Goal: Task Accomplishment & Management: Use online tool/utility

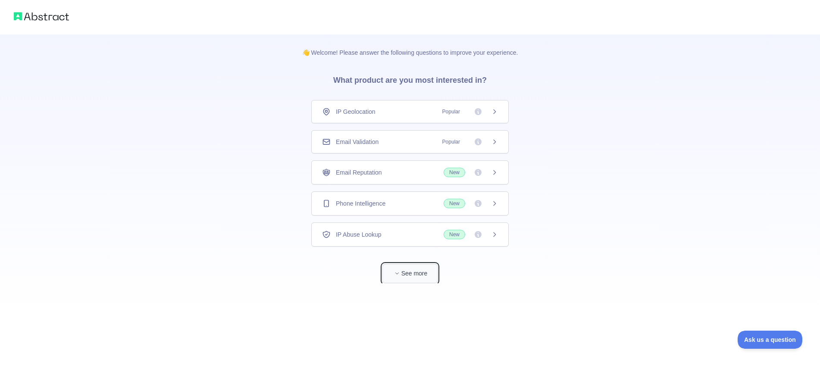
click at [416, 281] on button "See more" at bounding box center [409, 273] width 55 height 19
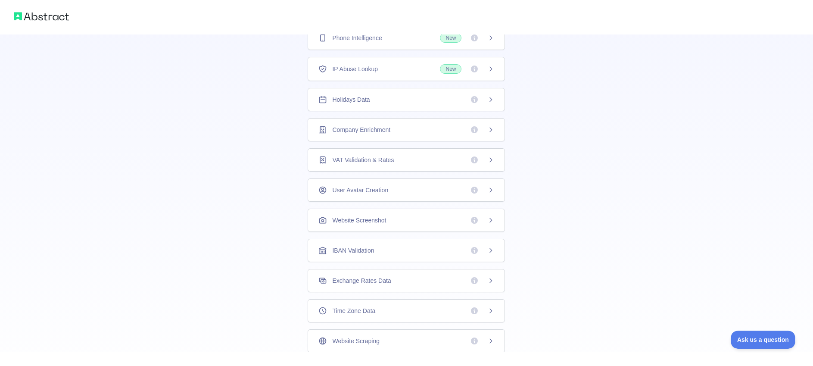
scroll to position [129, 0]
click at [437, 131] on div "Company Enrichment" at bounding box center [407, 131] width 176 height 9
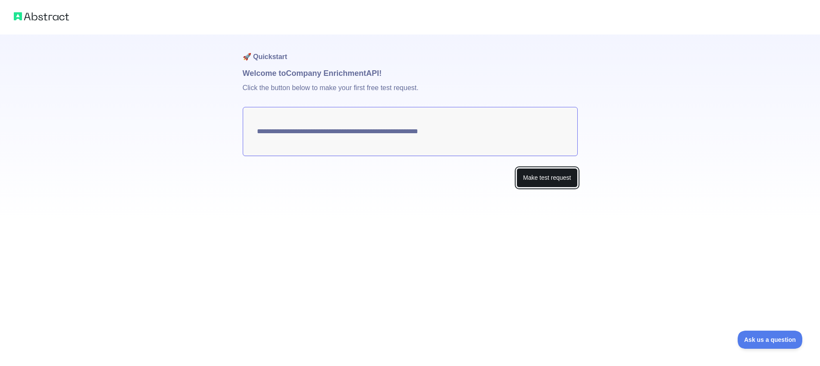
click at [535, 179] on button "Make test request" at bounding box center [546, 177] width 61 height 19
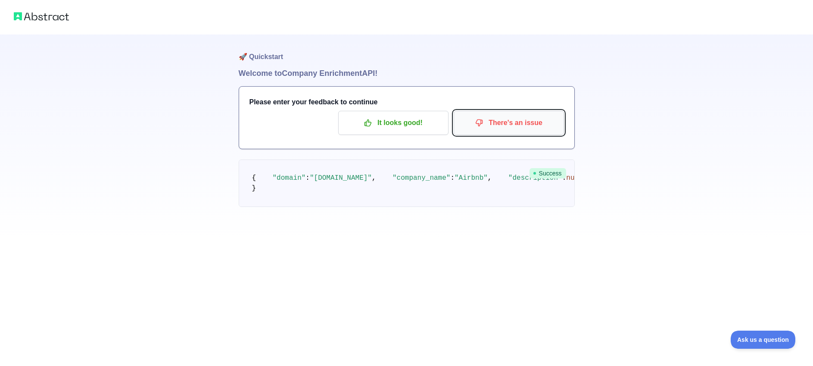
click at [487, 122] on p "There's an issue" at bounding box center [508, 123] width 97 height 15
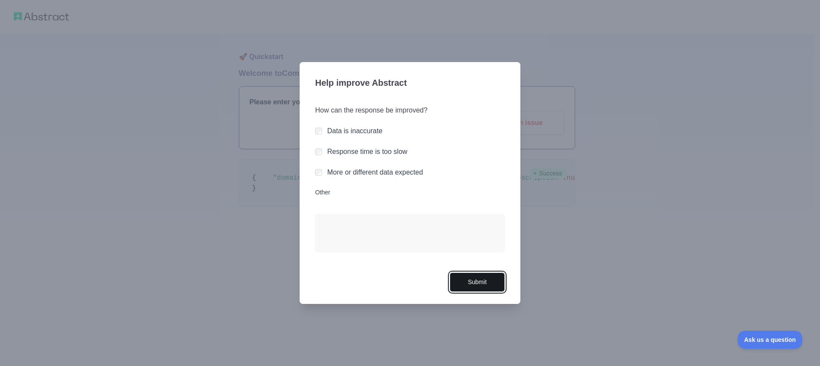
click at [466, 282] on button "Submit" at bounding box center [477, 281] width 55 height 19
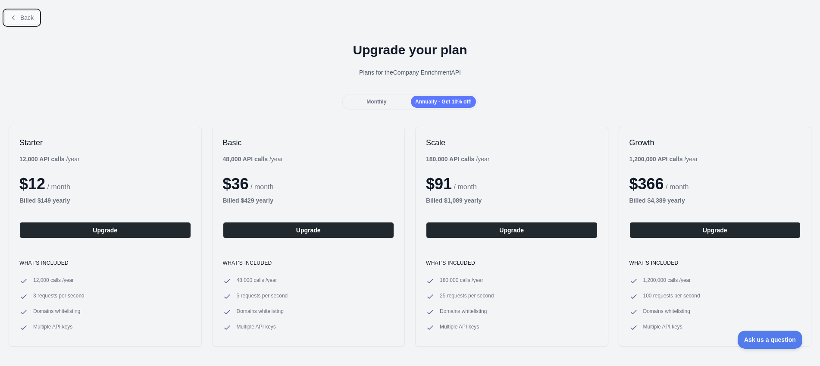
click at [16, 17] on icon at bounding box center [13, 17] width 7 height 7
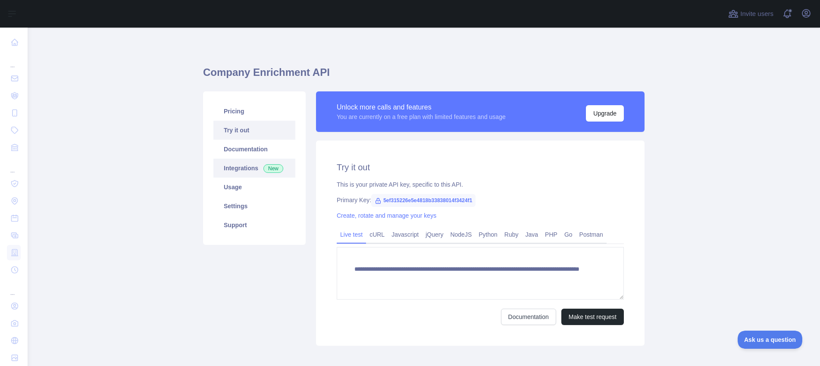
click at [240, 173] on link "Integrations New" at bounding box center [254, 168] width 82 height 19
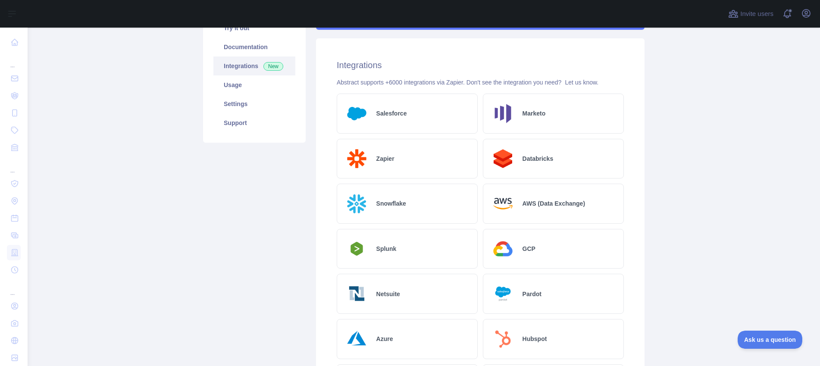
scroll to position [65, 0]
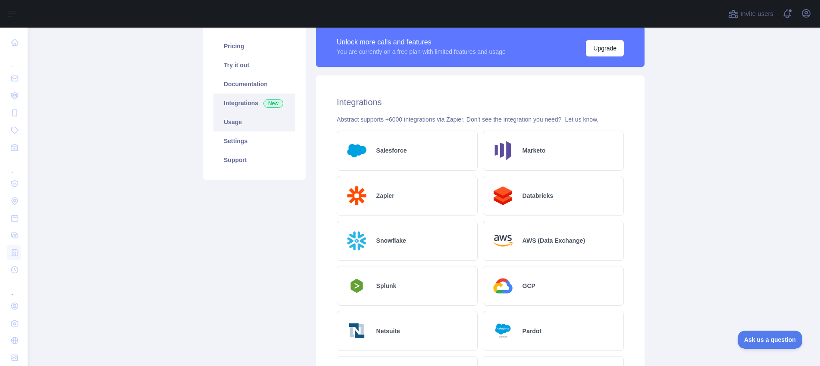
click at [247, 129] on link "Usage" at bounding box center [254, 121] width 82 height 19
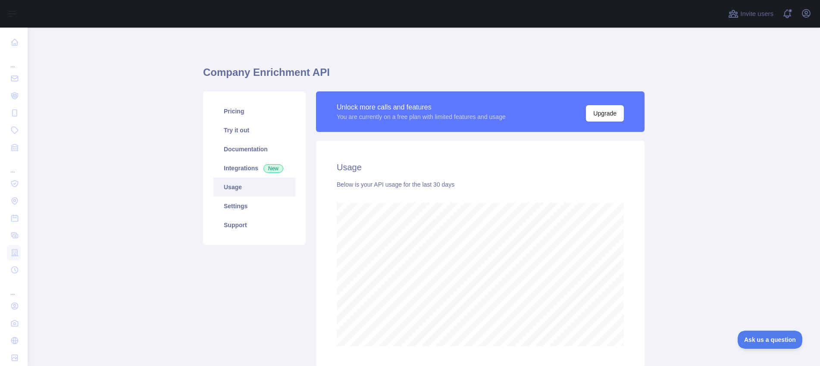
scroll to position [338, 786]
click at [242, 130] on link "Try it out" at bounding box center [254, 130] width 82 height 19
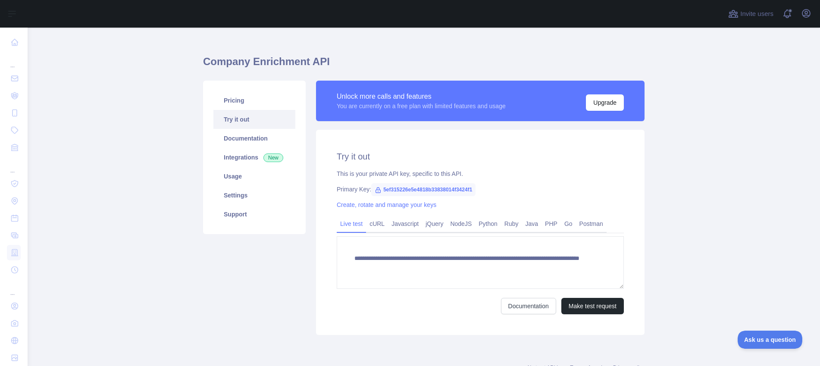
scroll to position [11, 0]
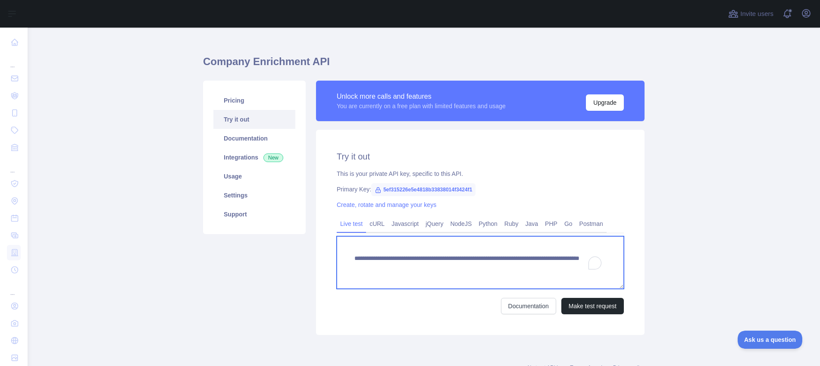
drag, startPoint x: 544, startPoint y: 268, endPoint x: 515, endPoint y: 265, distance: 29.9
click at [515, 265] on textarea "**********" at bounding box center [480, 262] width 287 height 53
type textarea "**********"
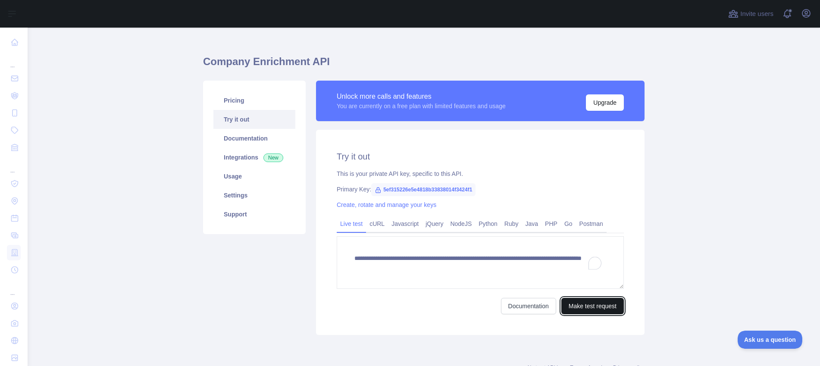
click at [577, 308] on button "Make test request" at bounding box center [592, 306] width 62 height 16
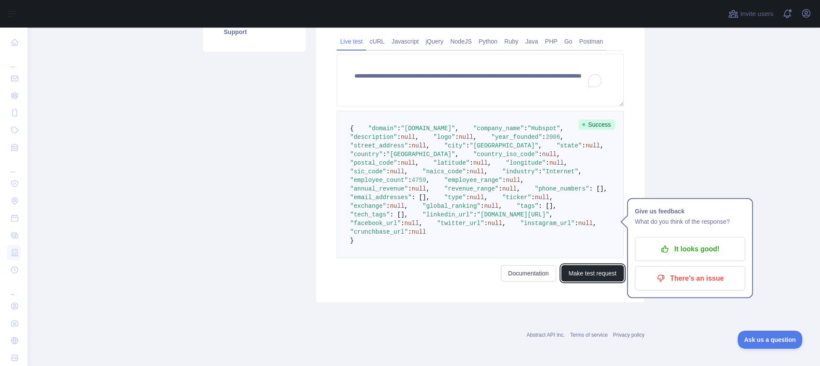
scroll to position [236, 0]
